Goal: Find specific page/section: Find specific page/section

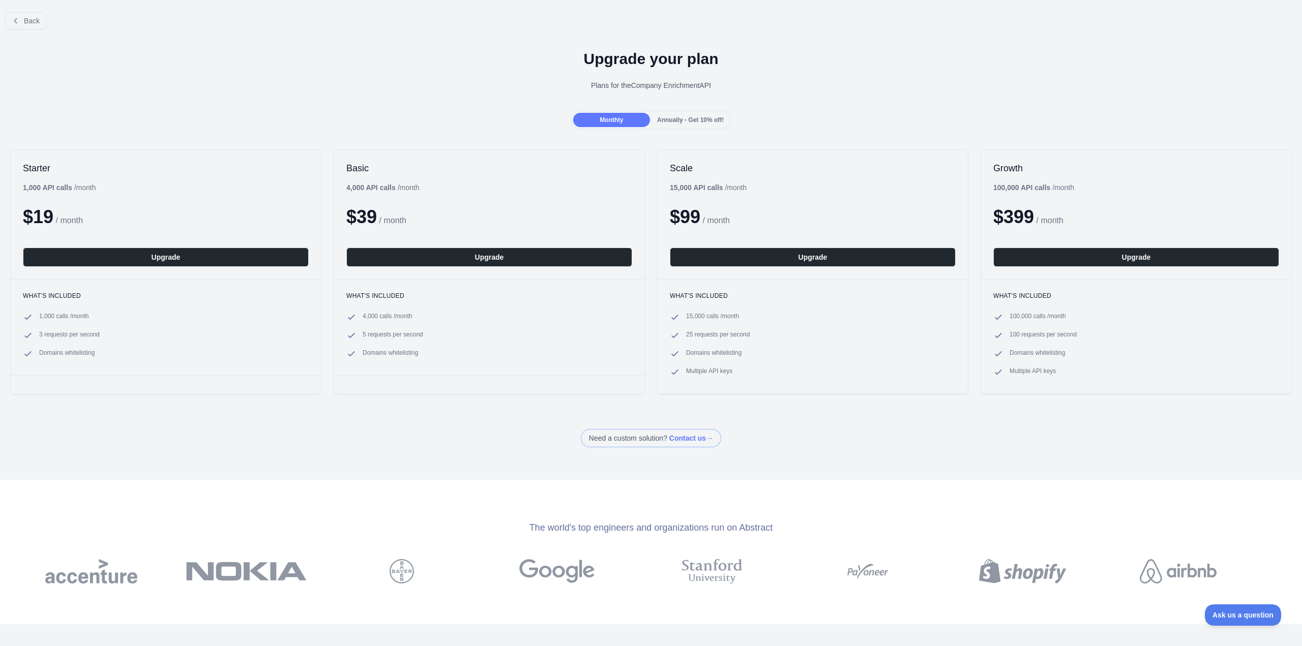
click at [29, 18] on div at bounding box center [651, 323] width 1302 height 646
click at [22, 19] on button "Back" at bounding box center [25, 20] width 41 height 17
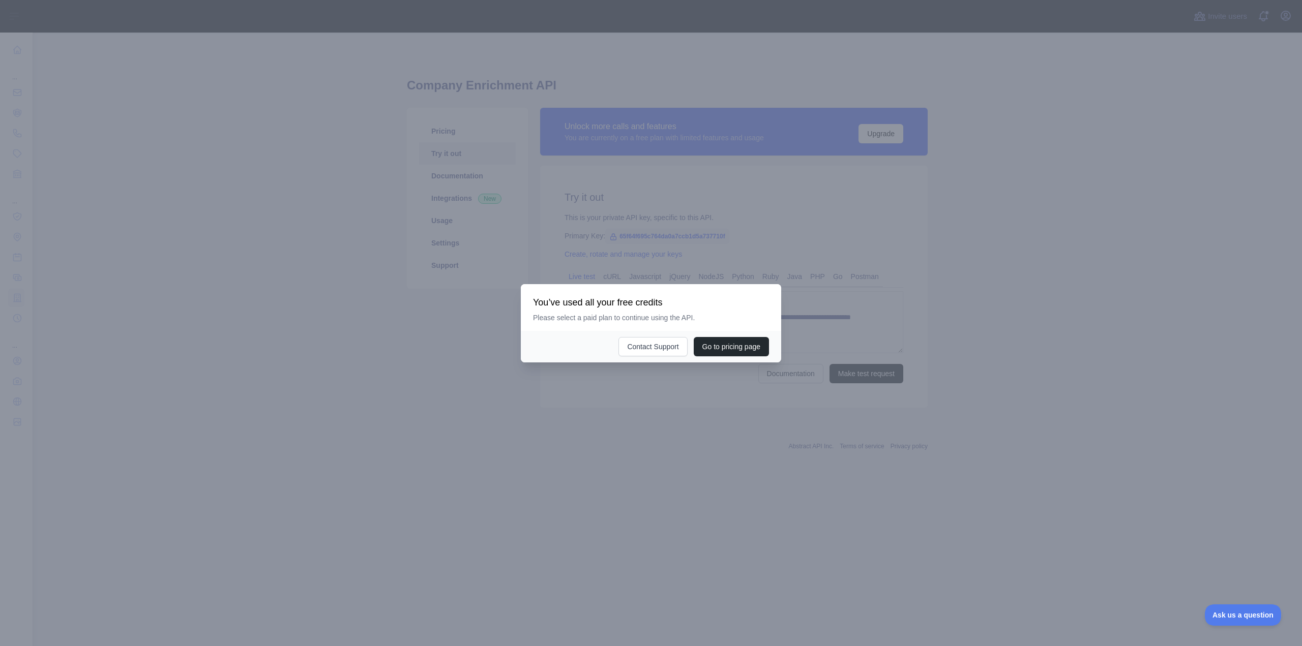
click at [744, 267] on div at bounding box center [651, 323] width 1302 height 646
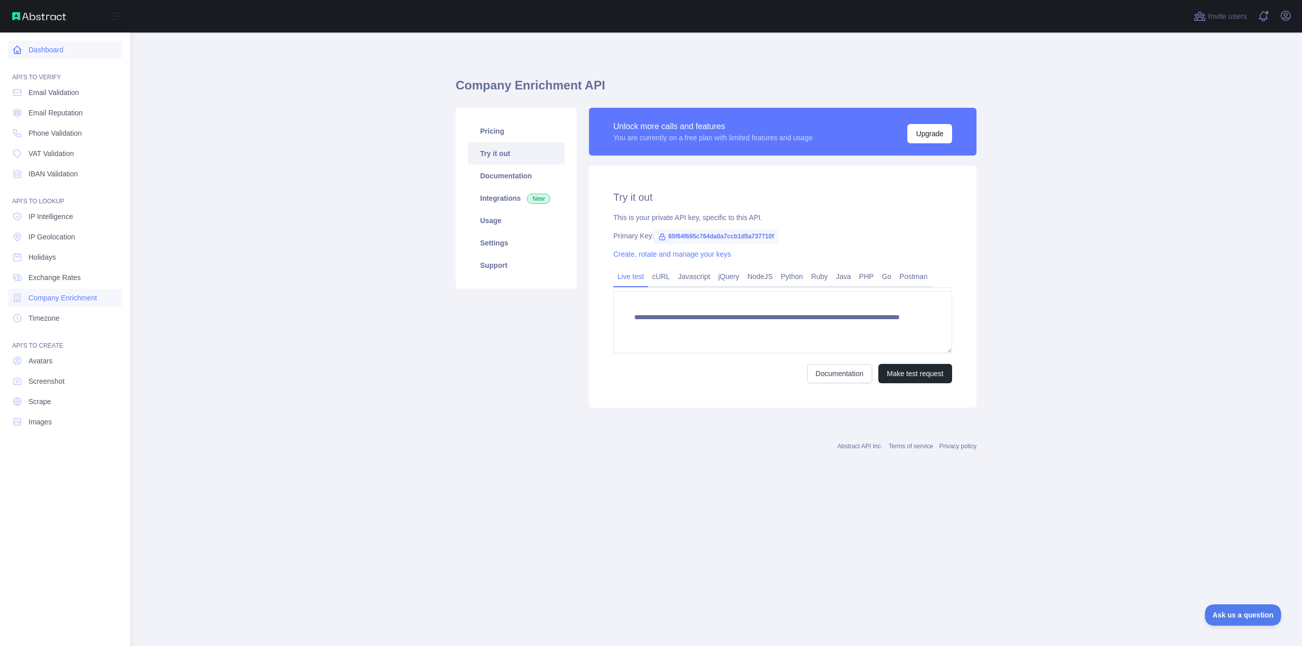
click at [51, 49] on link "Dashboard" at bounding box center [65, 50] width 114 height 18
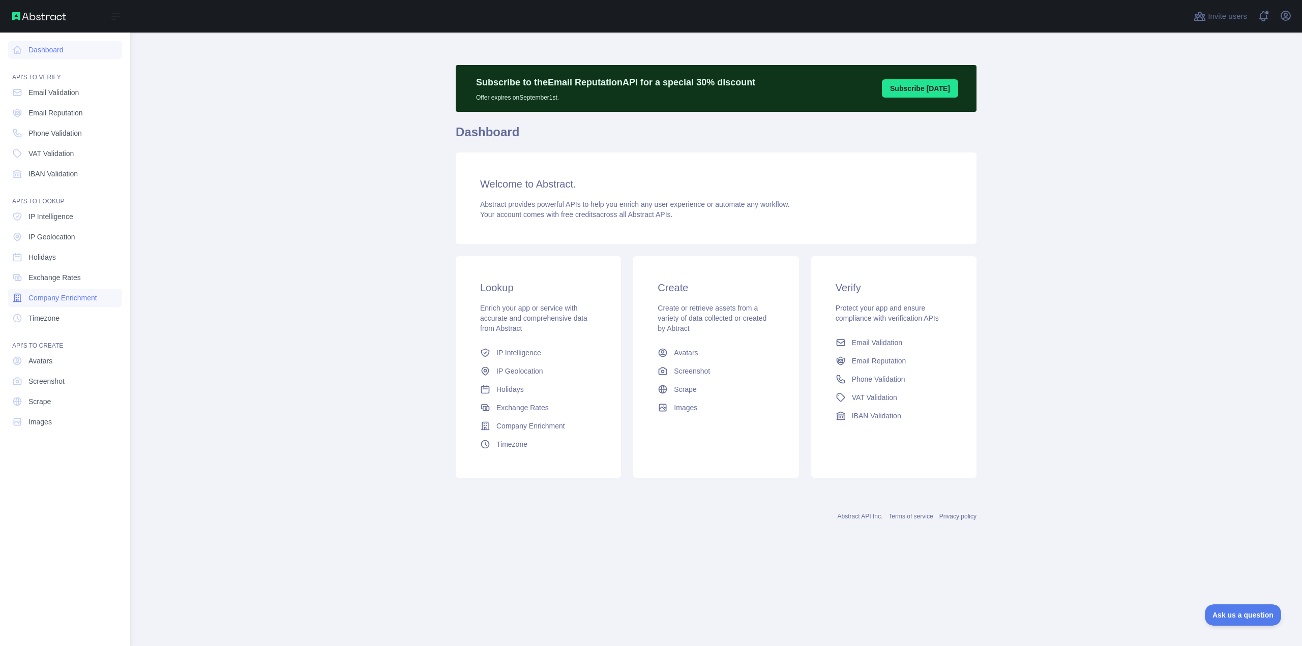
click at [78, 295] on span "Company Enrichment" at bounding box center [62, 298] width 69 height 10
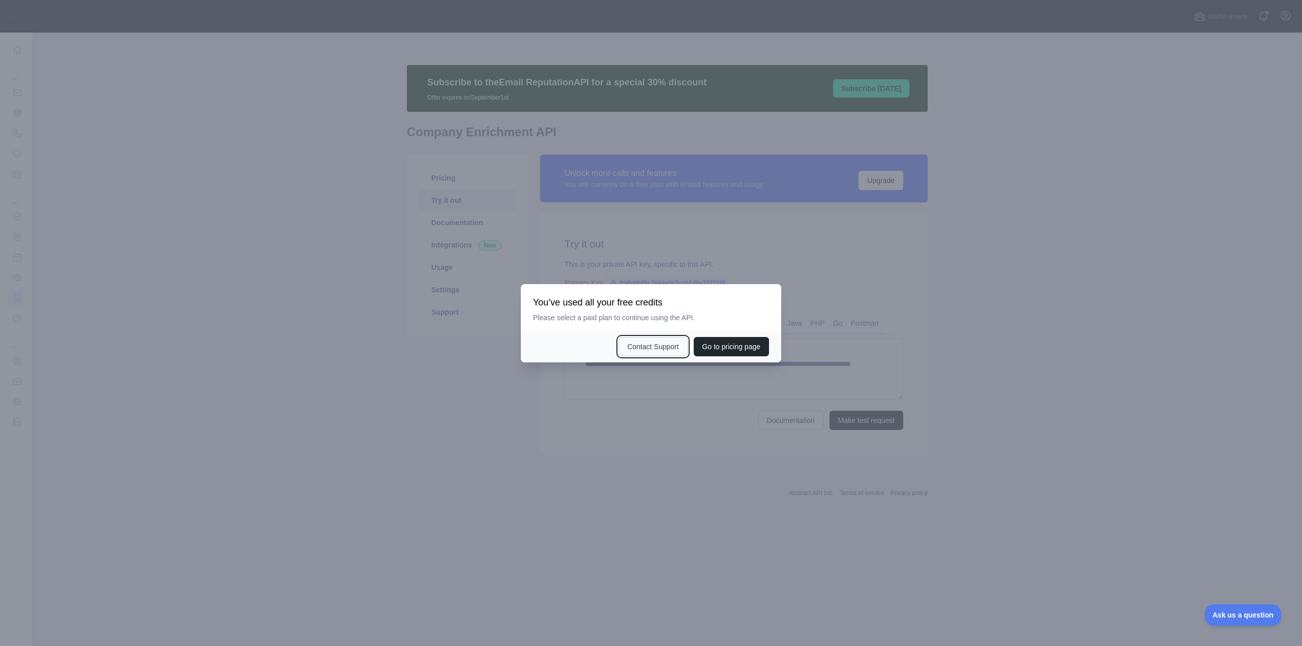
click at [660, 342] on button "Contact Support" at bounding box center [652, 346] width 69 height 19
click at [735, 347] on button "Go to pricing page" at bounding box center [730, 346] width 75 height 19
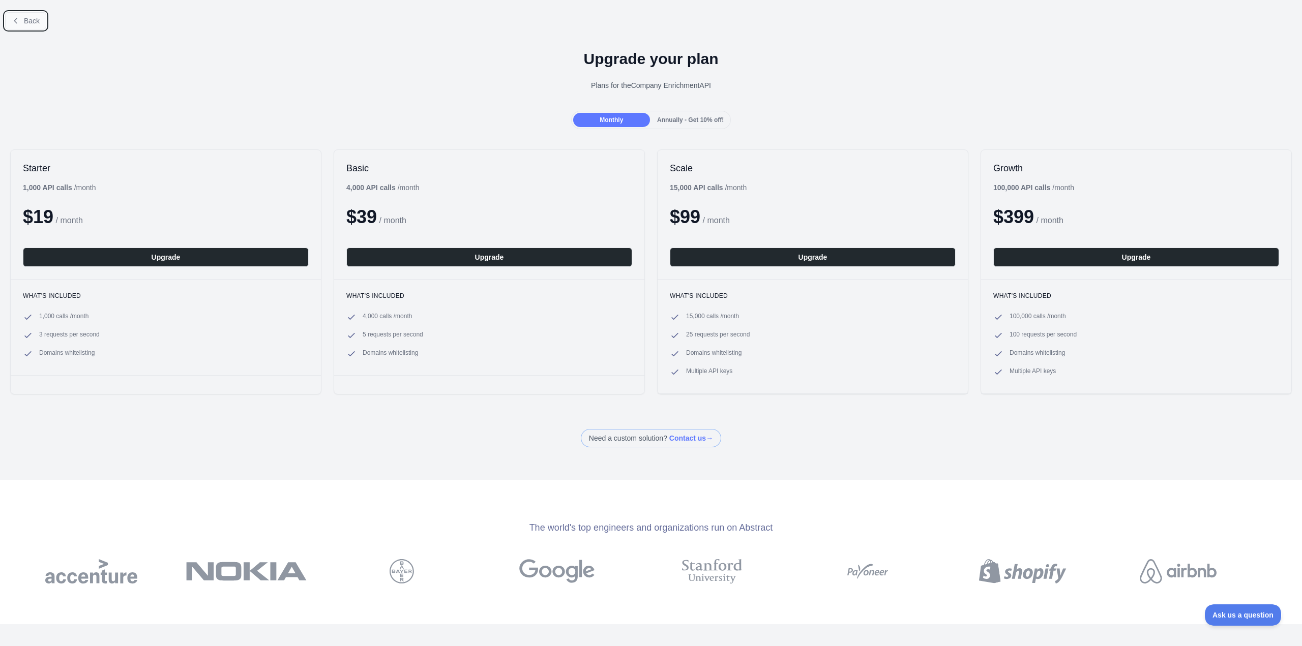
click at [22, 24] on button "Back" at bounding box center [25, 20] width 41 height 17
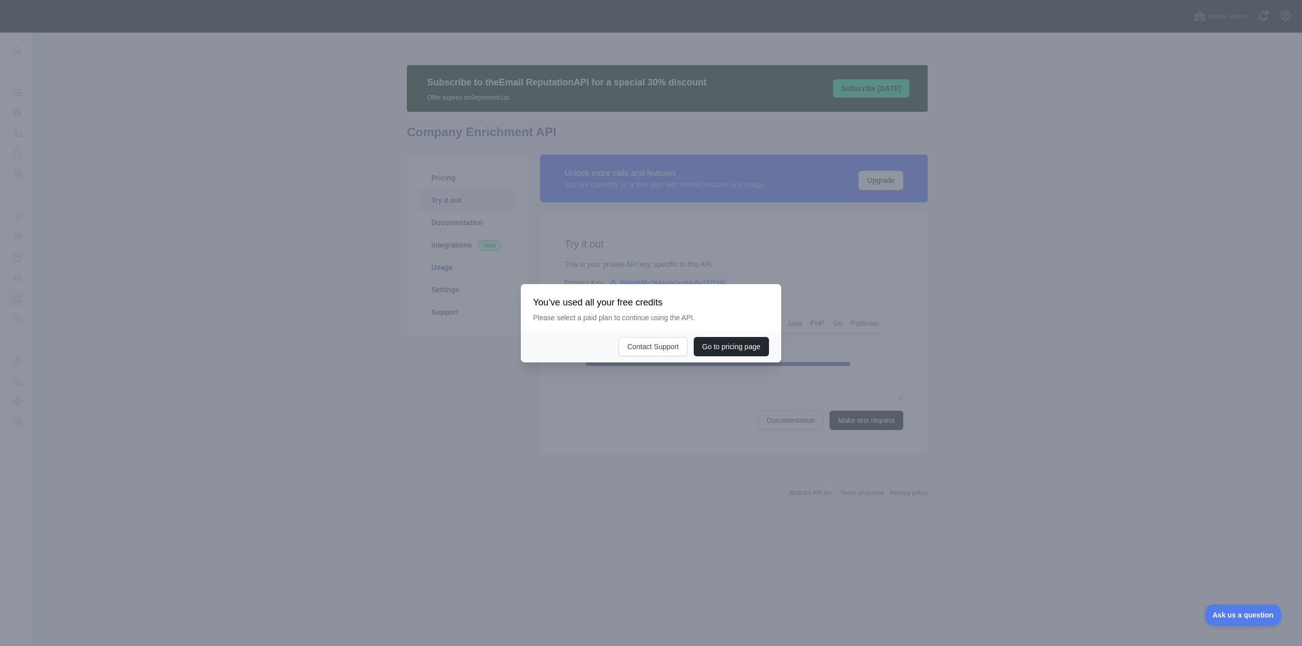
click at [22, 24] on div at bounding box center [651, 323] width 1302 height 646
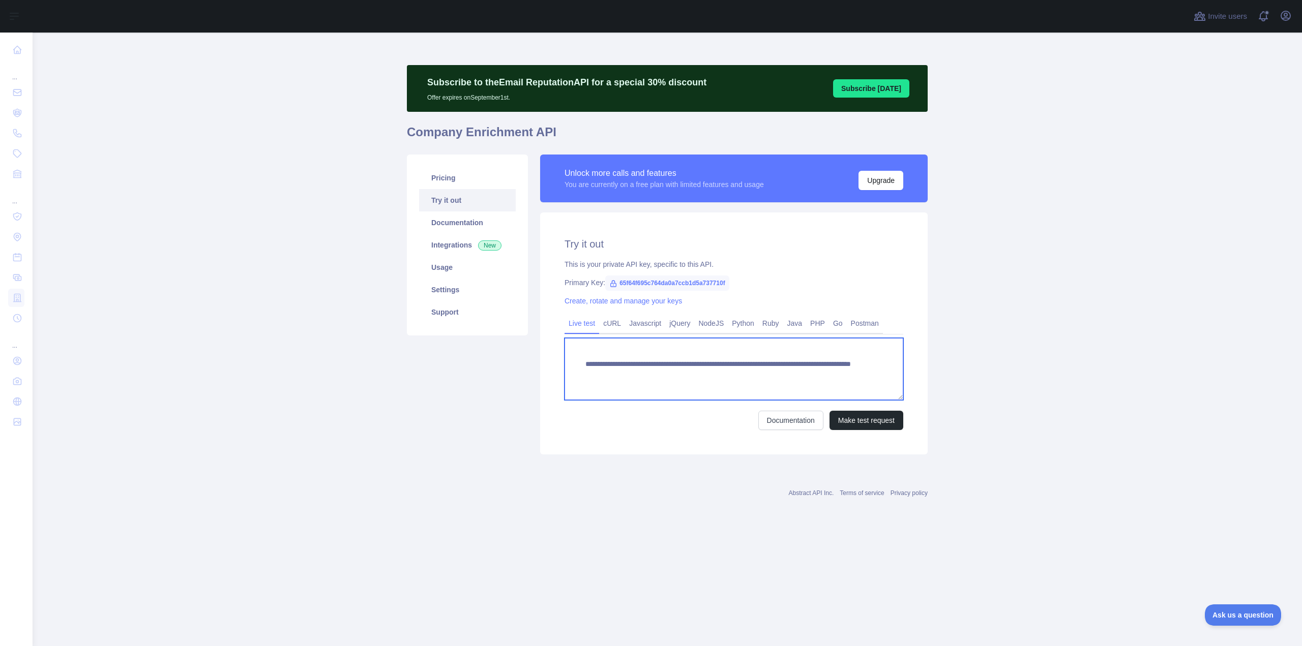
click at [847, 375] on textarea "**********" at bounding box center [733, 369] width 339 height 62
